Goal: Navigation & Orientation: Find specific page/section

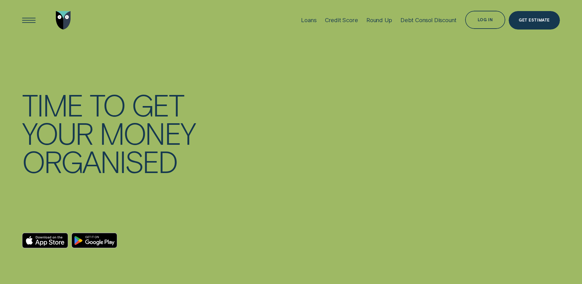
click at [485, 19] on div "Log in" at bounding box center [485, 20] width 15 height 3
click at [484, 20] on div "Log in" at bounding box center [485, 20] width 15 height 3
click at [482, 17] on div "Log in" at bounding box center [485, 20] width 41 height 18
click at [305, 20] on div "Loans" at bounding box center [308, 20] width 15 height 7
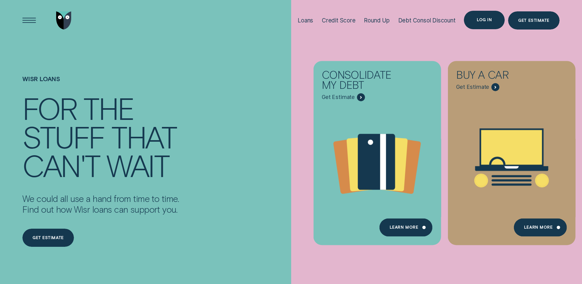
click at [486, 22] on div "Log in" at bounding box center [484, 20] width 15 height 4
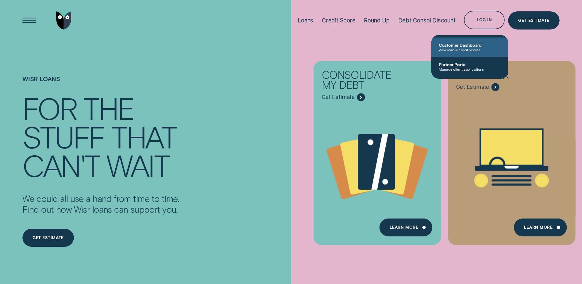
click at [471, 45] on span "Customer Dashboard" at bounding box center [470, 44] width 62 height 5
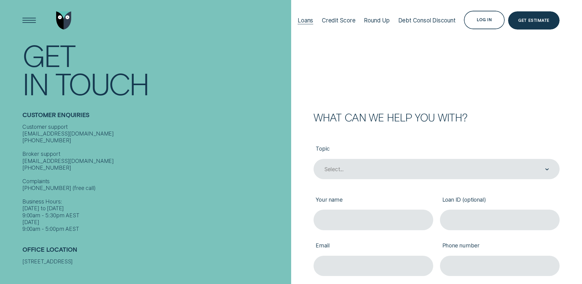
click at [308, 24] on div at bounding box center [306, 24] width 16 height 0
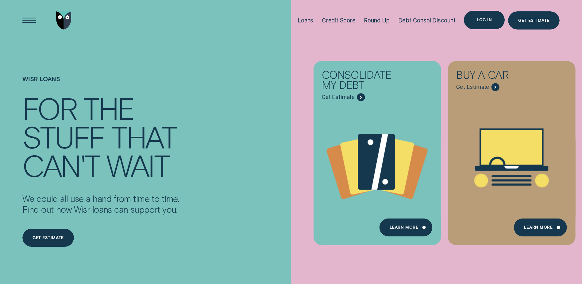
click at [481, 20] on div "Log in" at bounding box center [484, 20] width 15 height 4
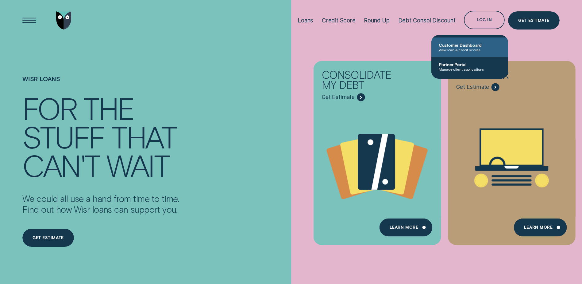
click at [466, 45] on span "Customer Dashboard" at bounding box center [470, 44] width 62 height 5
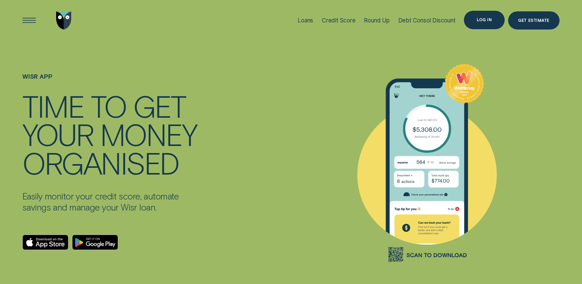
click at [485, 18] on div "Log in" at bounding box center [484, 20] width 15 height 4
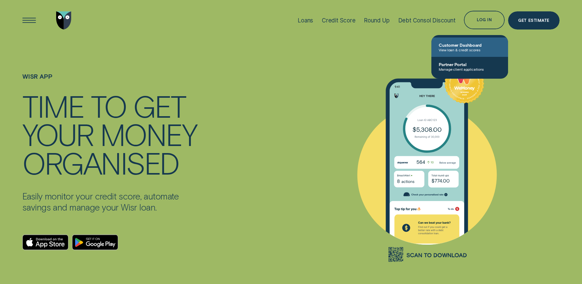
click at [472, 48] on span "View loan & credit scores" at bounding box center [470, 50] width 62 height 4
